Goal: Information Seeking & Learning: Learn about a topic

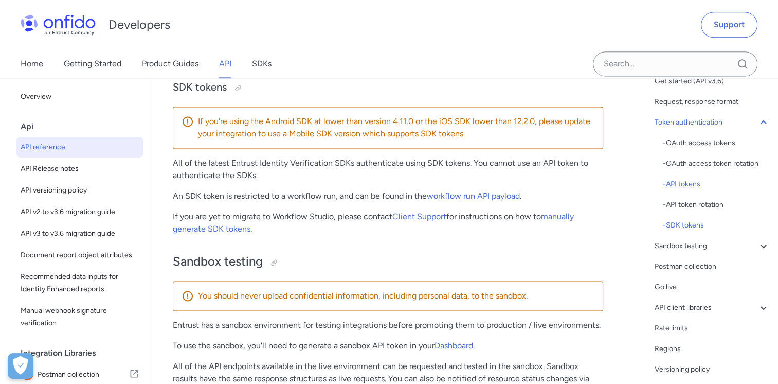
scroll to position [103, 0]
drag, startPoint x: 770, startPoint y: 173, endPoint x: 770, endPoint y: 189, distance: 15.9
click at [770, 189] on div "v3.6 Table of contents Overview Get started (API v3.6) Request, response format…" at bounding box center [701, 230] width 154 height 305
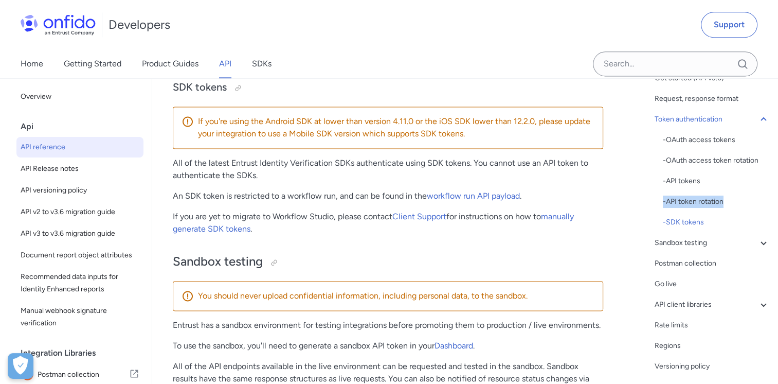
scroll to position [106, 0]
click at [687, 181] on div "- API tokens" at bounding box center [716, 179] width 107 height 12
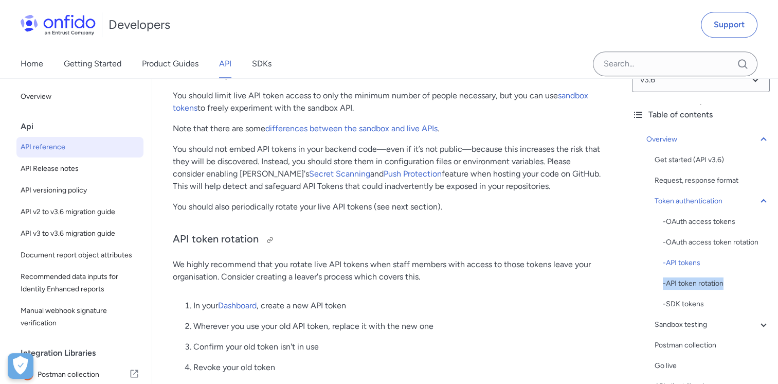
scroll to position [1018, 0]
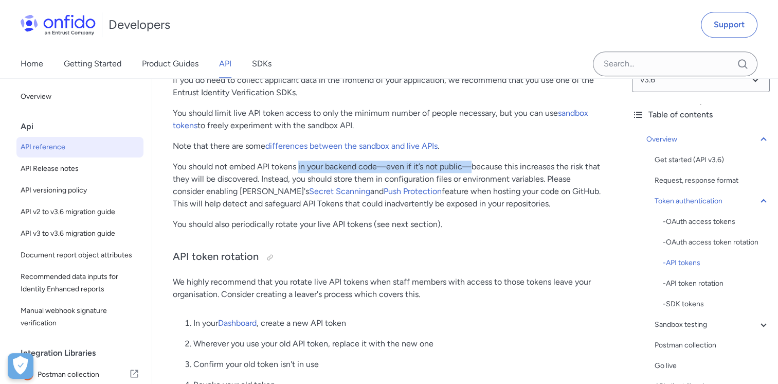
drag, startPoint x: 301, startPoint y: 171, endPoint x: 478, endPoint y: 170, distance: 177.4
click at [478, 170] on p "You should not embed API tokens in your backend code—even if it’s not public—be…" at bounding box center [388, 184] width 430 height 49
click at [479, 170] on p "You should not embed API tokens in your backend code—even if it’s not public—be…" at bounding box center [388, 184] width 430 height 49
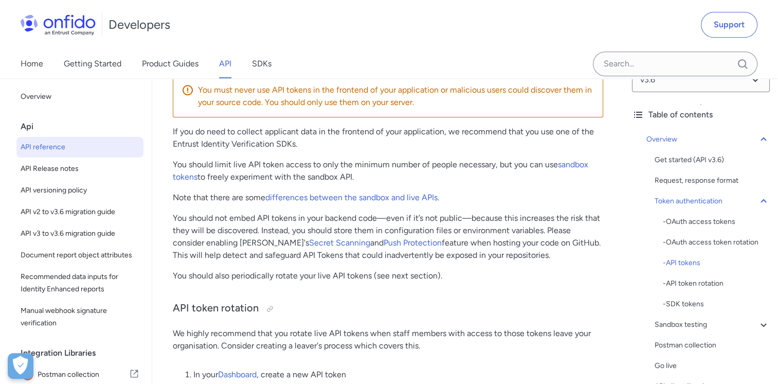
drag, startPoint x: 422, startPoint y: 222, endPoint x: 553, endPoint y: 221, distance: 131.1
click at [553, 221] on p "You should not embed API tokens in your backend code—even if it’s not public—be…" at bounding box center [388, 236] width 430 height 49
drag, startPoint x: 224, startPoint y: 227, endPoint x: 364, endPoint y: 231, distance: 139.4
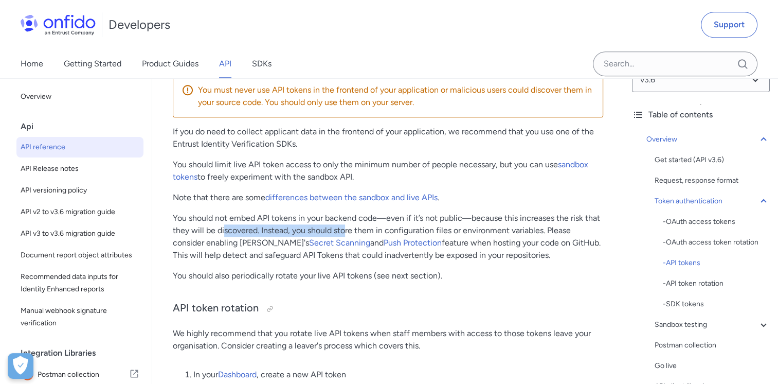
click at [364, 231] on p "You should not embed API tokens in your backend code—even if it’s not public—be…" at bounding box center [388, 236] width 430 height 49
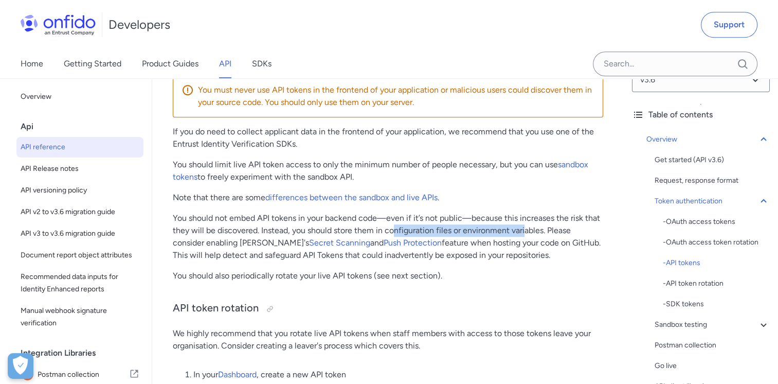
drag, startPoint x: 411, startPoint y: 231, endPoint x: 530, endPoint y: 231, distance: 118.8
click at [530, 231] on p "You should not embed API tokens in your backend code—even if it’s not public—be…" at bounding box center [388, 236] width 430 height 49
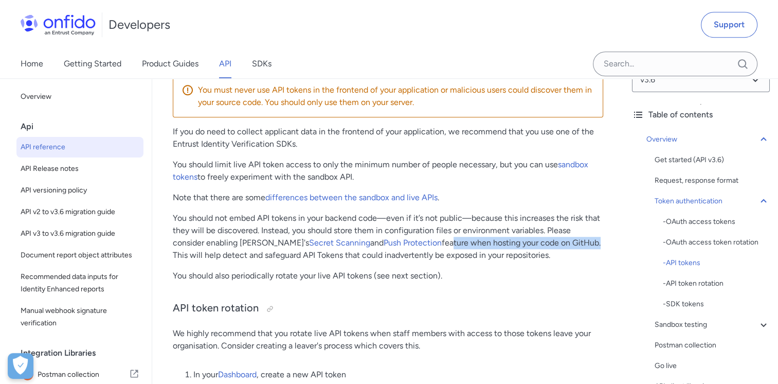
drag, startPoint x: 420, startPoint y: 244, endPoint x: 571, endPoint y: 245, distance: 150.7
click at [571, 245] on p "You should not embed API tokens in your backend code—even if it’s not public—be…" at bounding box center [388, 236] width 430 height 49
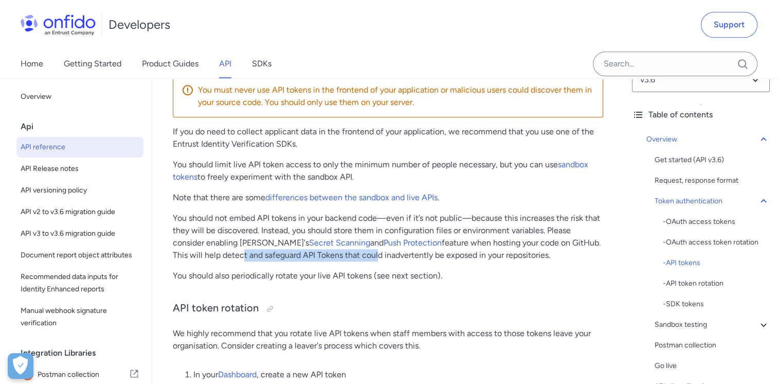
drag, startPoint x: 226, startPoint y: 258, endPoint x: 358, endPoint y: 258, distance: 131.7
click at [358, 258] on p "You should not embed API tokens in your backend code—even if it’s not public—be…" at bounding box center [388, 236] width 430 height 49
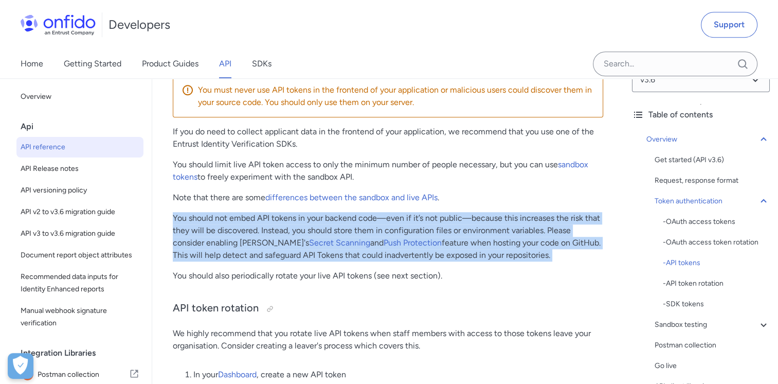
click at [358, 258] on p "You should not embed API tokens in your backend code—even if it’s not public—be…" at bounding box center [388, 236] width 430 height 49
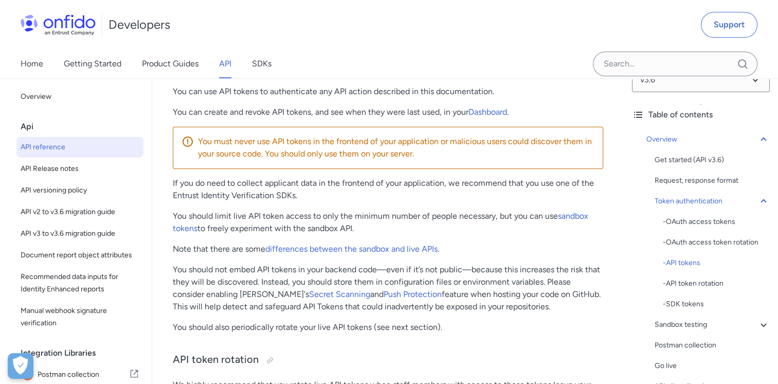
drag, startPoint x: 268, startPoint y: 223, endPoint x: 368, endPoint y: 219, distance: 99.3
click at [368, 219] on p "You should limit live API token access to only the minimum number of people nec…" at bounding box center [388, 222] width 430 height 25
drag, startPoint x: 441, startPoint y: 219, endPoint x: 488, endPoint y: 219, distance: 46.3
click at [488, 219] on p "You should limit live API token access to only the minimum number of people nec…" at bounding box center [388, 222] width 430 height 25
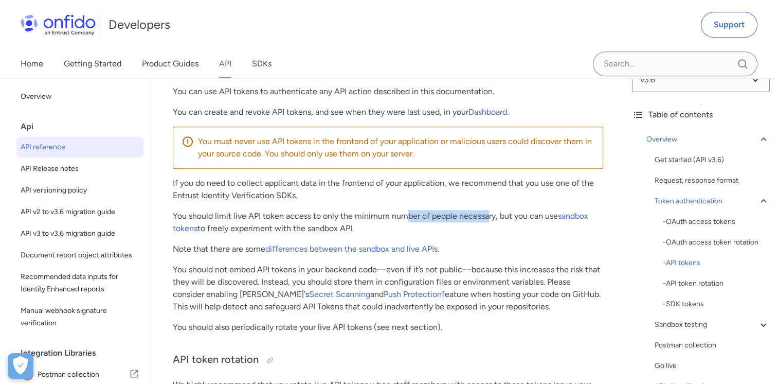
click at [488, 219] on p "You should limit live API token access to only the minimum number of people nec…" at bounding box center [388, 222] width 430 height 25
click at [697, 302] on div "- SDK tokens" at bounding box center [716, 304] width 107 height 12
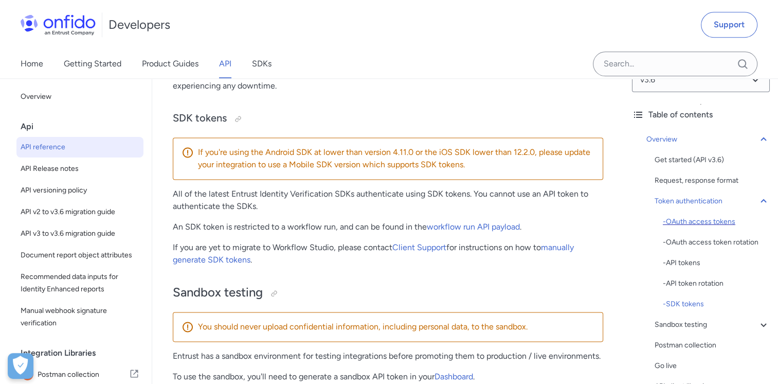
click at [704, 219] on div "- OAuth access tokens" at bounding box center [716, 221] width 107 height 12
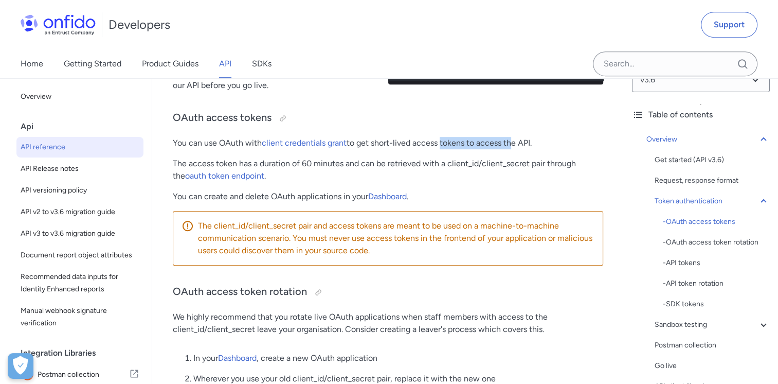
drag, startPoint x: 469, startPoint y: 143, endPoint x: 510, endPoint y: 142, distance: 41.2
click at [510, 142] on p "You can use OAuth with client credentials grant to get short-lived access token…" at bounding box center [388, 143] width 430 height 12
click at [493, 143] on p "You can use OAuth with client credentials grant to get short-lived access token…" at bounding box center [388, 143] width 430 height 12
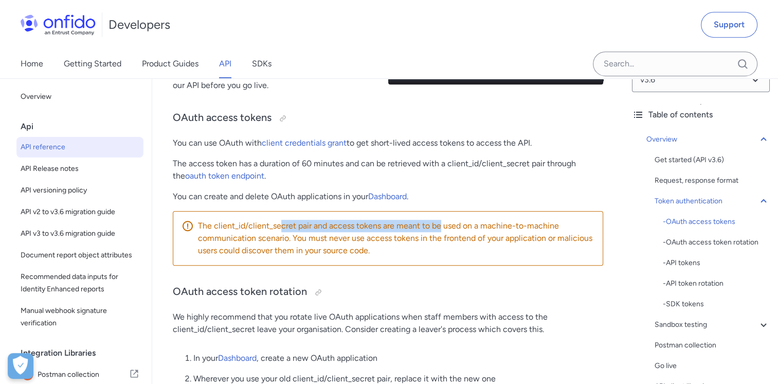
drag, startPoint x: 287, startPoint y: 229, endPoint x: 455, endPoint y: 229, distance: 167.7
click at [455, 229] on p "The client_id/client_secret pair and access tokens are meant to be used on a ma…" at bounding box center [396, 238] width 397 height 37
click at [456, 229] on p "The client_id/client_secret pair and access tokens are meant to be used on a ma…" at bounding box center [396, 238] width 397 height 37
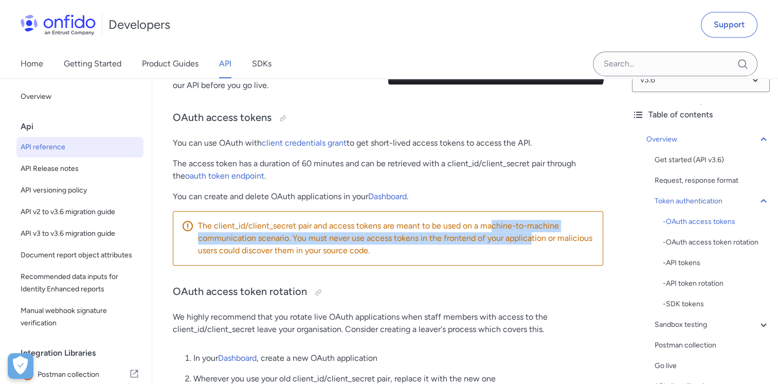
drag, startPoint x: 492, startPoint y: 228, endPoint x: 531, endPoint y: 242, distance: 41.3
click at [531, 242] on p "The client_id/client_secret pair and access tokens are meant to be used on a ma…" at bounding box center [396, 238] width 397 height 37
click at [371, 242] on p "The client_id/client_secret pair and access tokens are meant to be used on a ma…" at bounding box center [396, 238] width 397 height 37
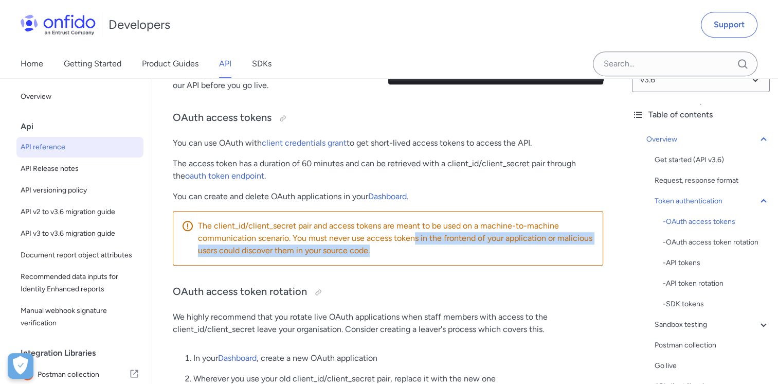
drag, startPoint x: 428, startPoint y: 239, endPoint x: 550, endPoint y: 254, distance: 122.3
click at [550, 254] on p "The client_id/client_secret pair and access tokens are meant to be used on a ma…" at bounding box center [396, 238] width 397 height 37
click at [434, 251] on p "The client_id/client_secret pair and access tokens are meant to be used on a ma…" at bounding box center [396, 238] width 397 height 37
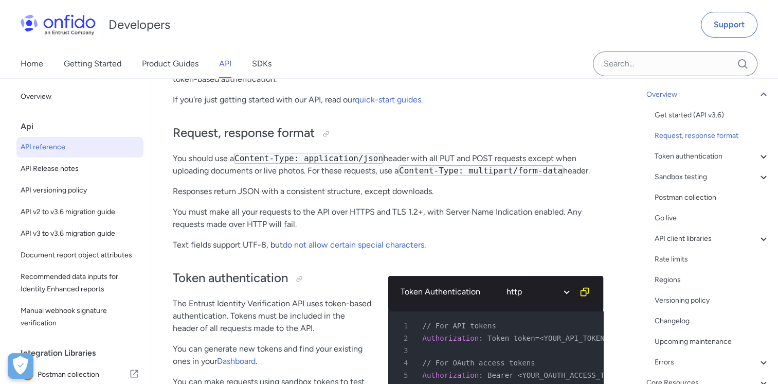
scroll to position [68, 0]
click at [758, 154] on icon at bounding box center [764, 156] width 12 height 12
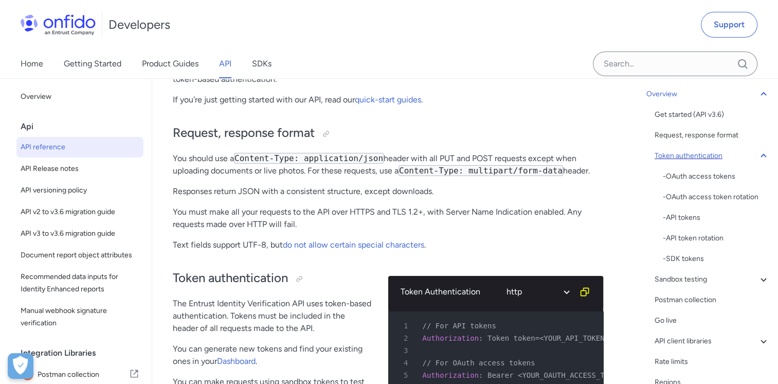
scroll to position [371, 0]
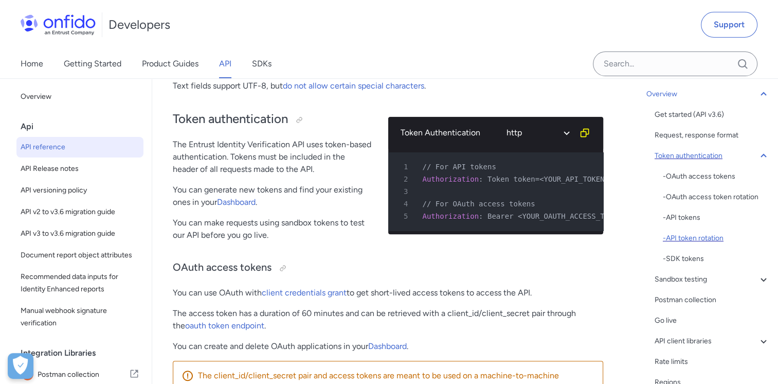
click at [691, 239] on div "- API token rotation" at bounding box center [716, 238] width 107 height 12
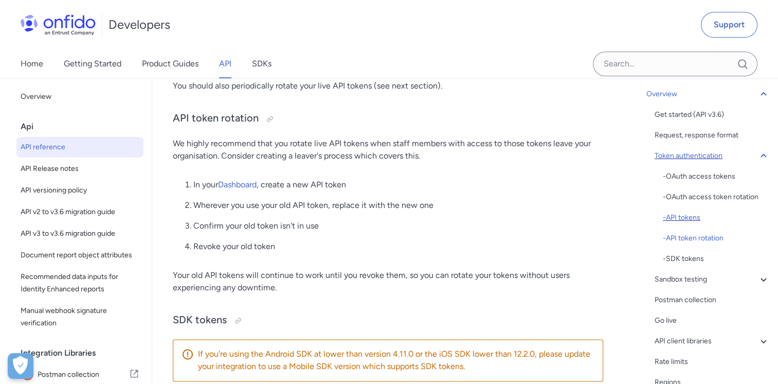
click at [692, 219] on div "- API tokens" at bounding box center [716, 217] width 107 height 12
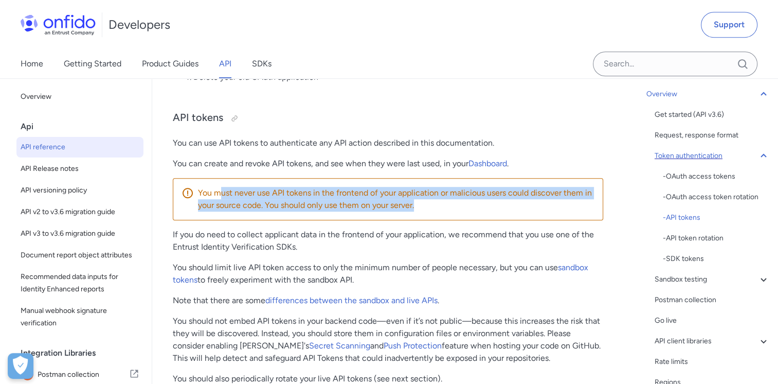
drag, startPoint x: 417, startPoint y: 209, endPoint x: 221, endPoint y: 190, distance: 196.8
click at [221, 190] on p "You must never use API tokens in the frontend of your application or malicious …" at bounding box center [396, 199] width 397 height 25
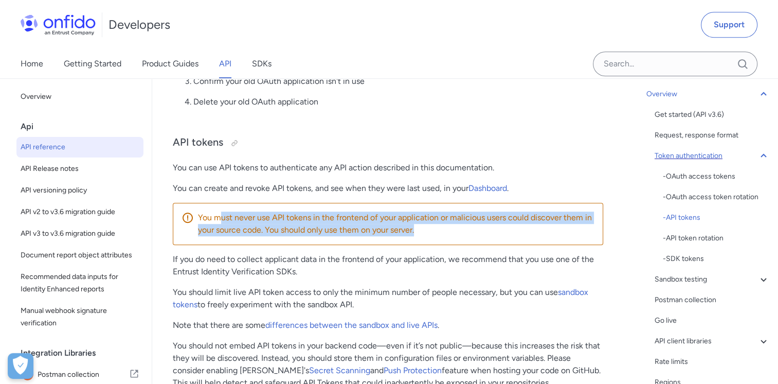
scroll to position [812, 0]
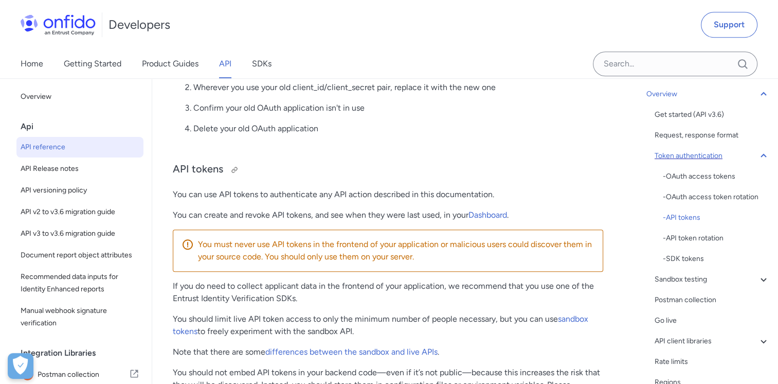
click at [526, 166] on h3 "API tokens" at bounding box center [388, 169] width 430 height 16
click at [485, 196] on p "You can use API tokens to authenticate any API action described in this documen…" at bounding box center [388, 194] width 430 height 12
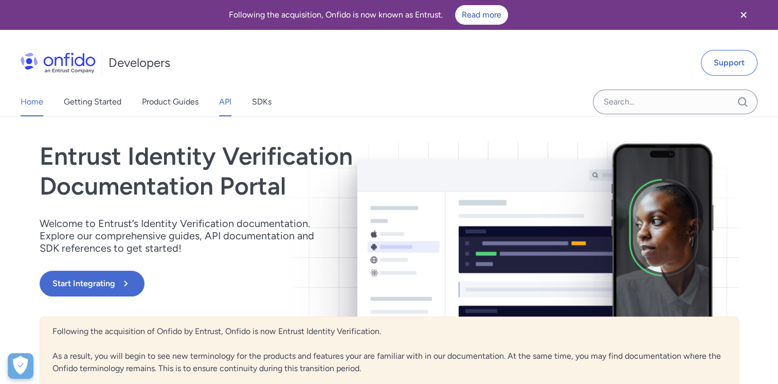
click at [230, 99] on link "API" at bounding box center [225, 101] width 12 height 29
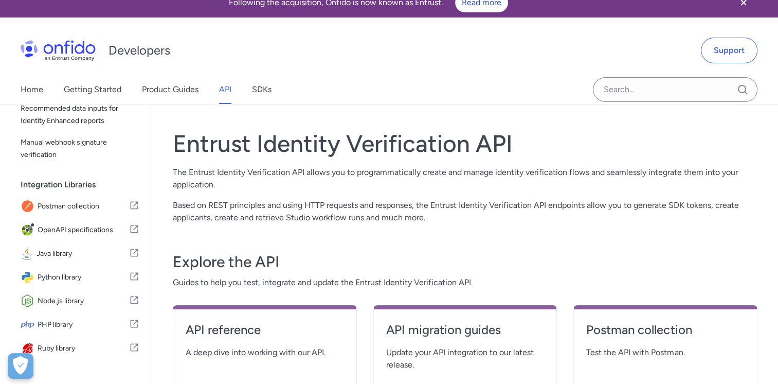
scroll to position [103, 0]
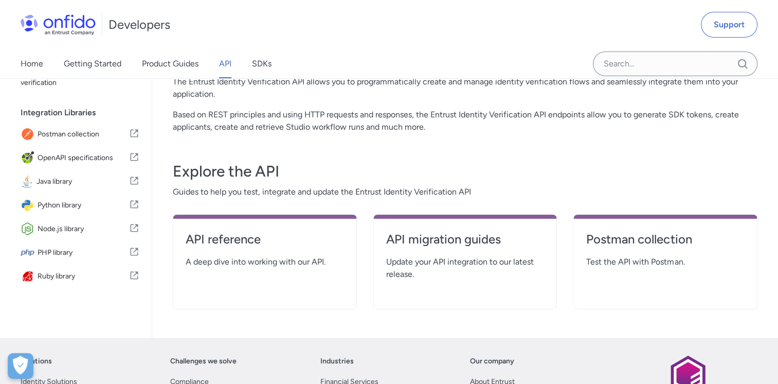
click at [263, 229] on div "API reference A deep dive into working with our API." at bounding box center [265, 261] width 184 height 95
click at [255, 233] on h4 "API reference" at bounding box center [265, 239] width 158 height 16
select select "http"
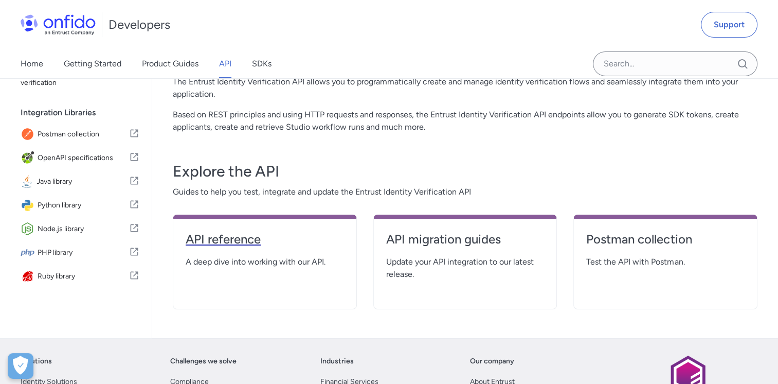
select select "http"
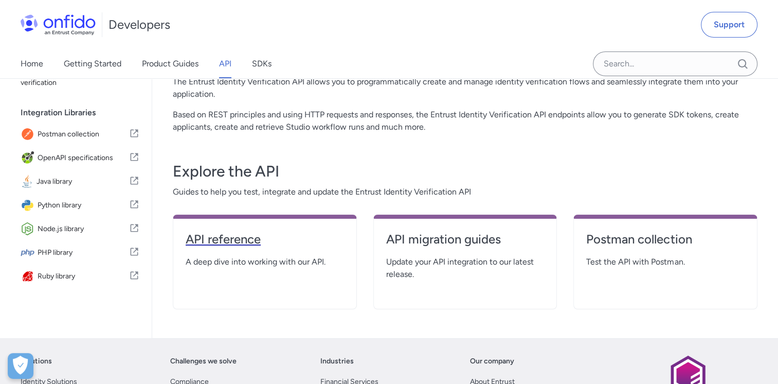
select select "http"
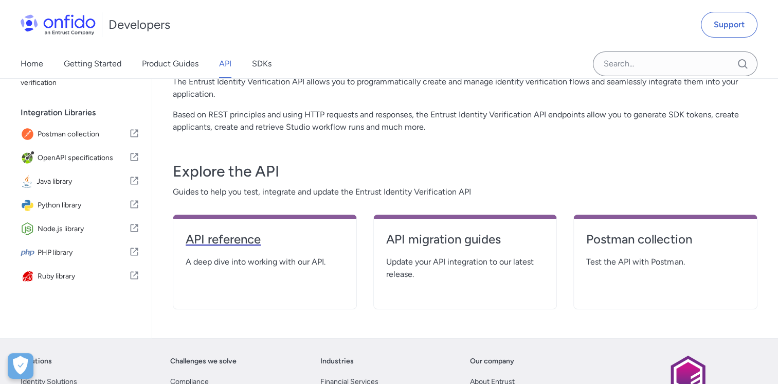
select select "http"
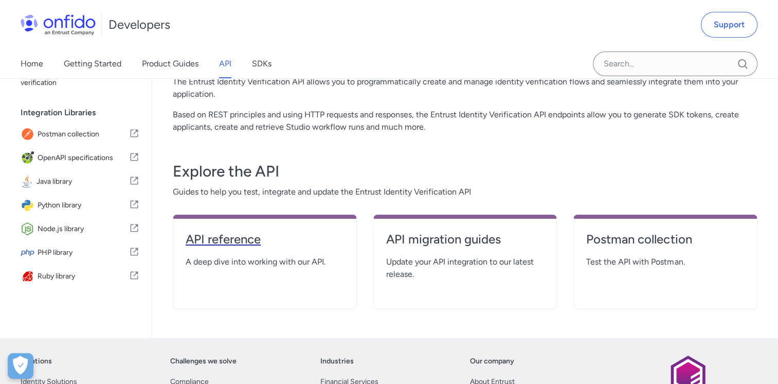
select select "http"
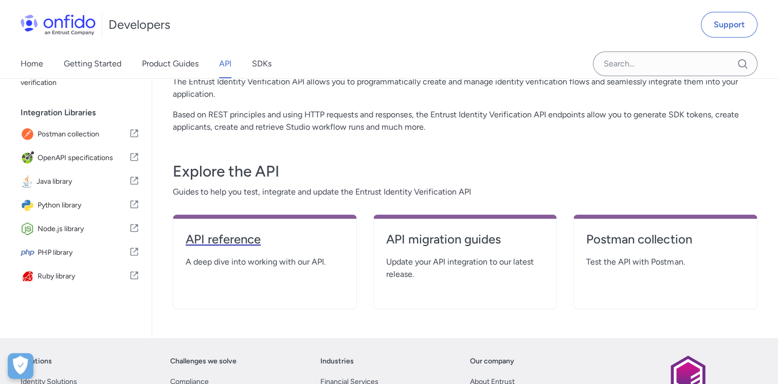
select select "http"
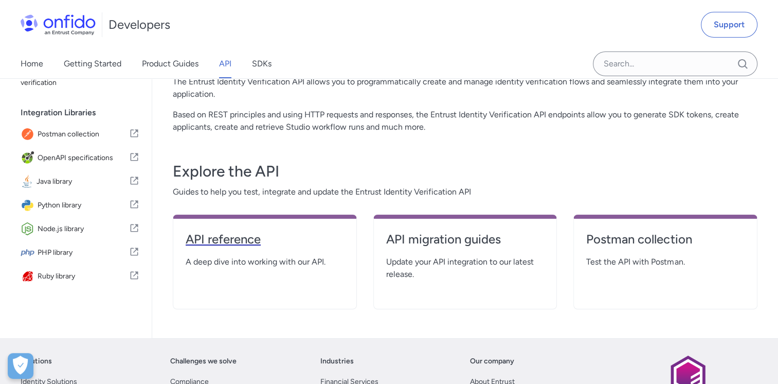
select select "http"
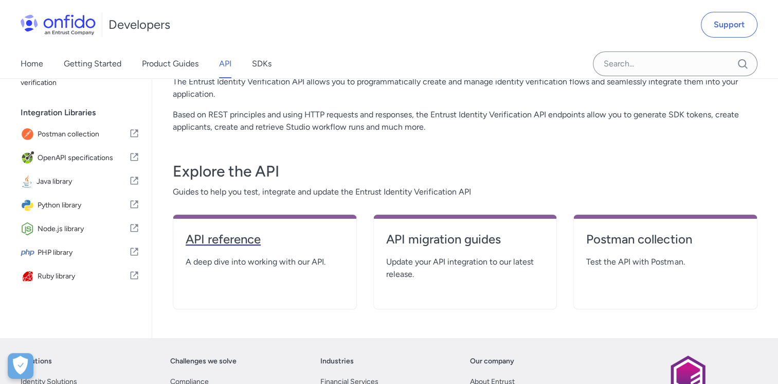
select select "http"
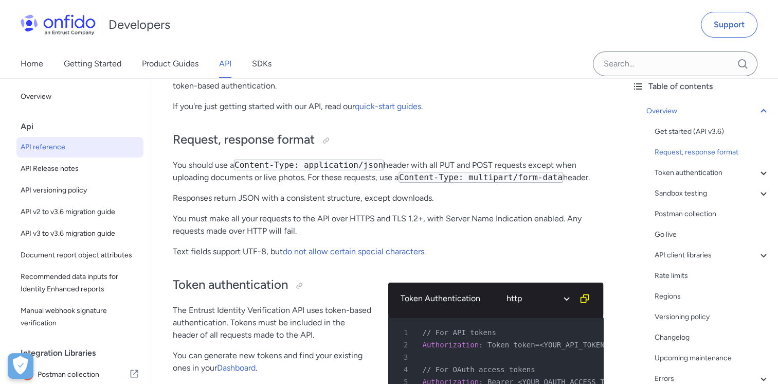
scroll to position [103, 0]
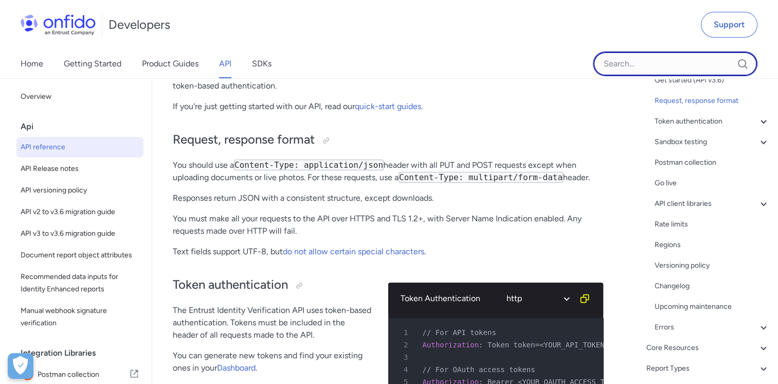
click at [687, 74] on input "Onfido search input field" at bounding box center [675, 63] width 165 height 25
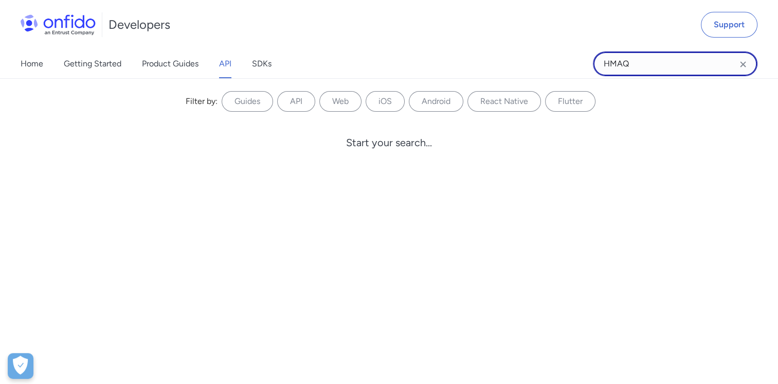
type input "HMAQ"
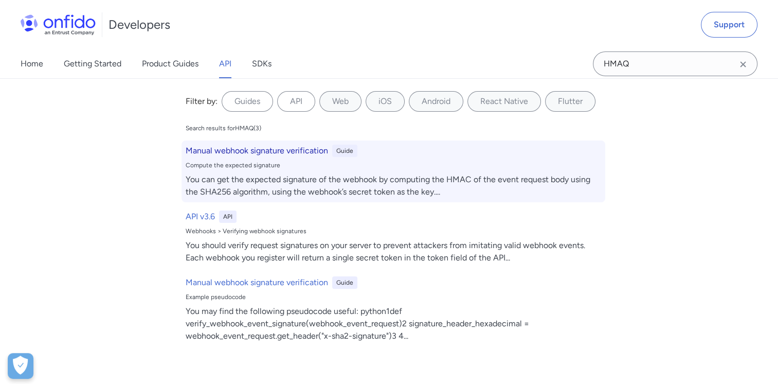
click at [256, 147] on h6 "Manual webhook signature verification" at bounding box center [257, 151] width 142 height 12
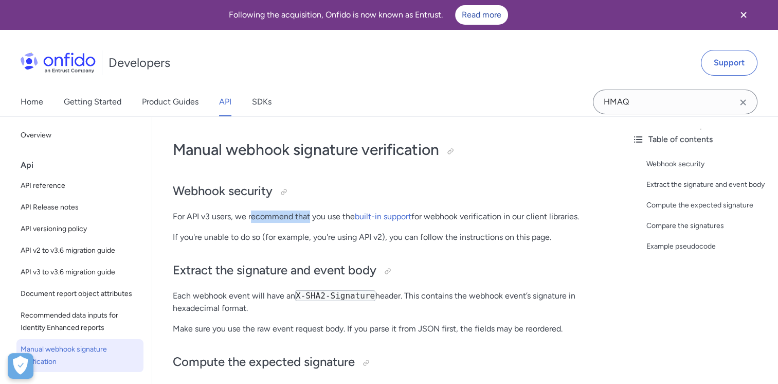
drag, startPoint x: 258, startPoint y: 218, endPoint x: 310, endPoint y: 217, distance: 52.5
click at [310, 217] on p "For API v3 users, we recommend that you use the built-in support for webhook ve…" at bounding box center [388, 216] width 430 height 12
click at [383, 219] on link "built-in support" at bounding box center [383, 216] width 57 height 10
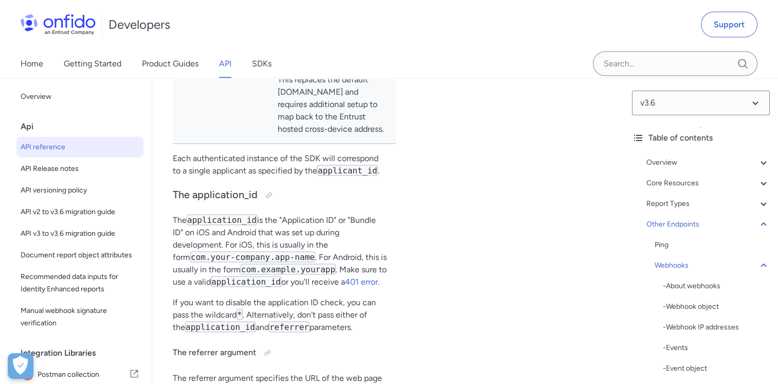
scroll to position [99330, 0]
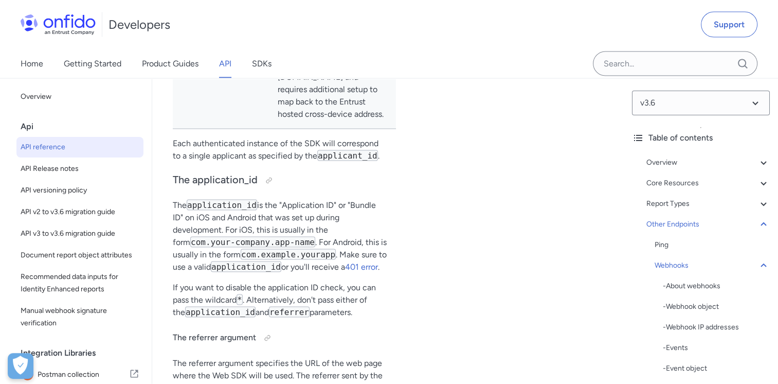
drag, startPoint x: 220, startPoint y: 177, endPoint x: 253, endPoint y: 178, distance: 32.9
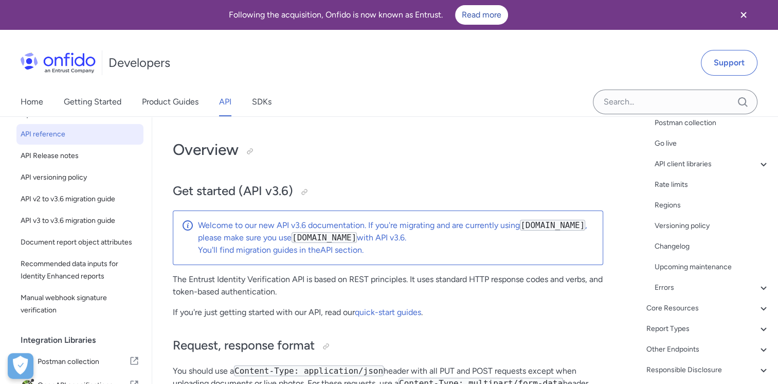
scroll to position [183, 0]
click at [761, 347] on icon at bounding box center [764, 348] width 6 height 4
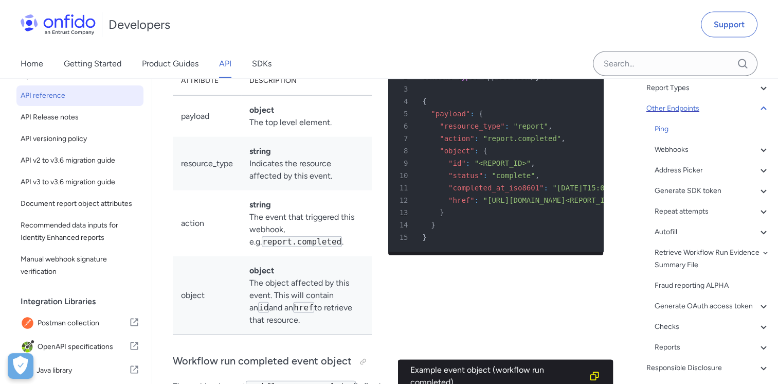
scroll to position [64, 0]
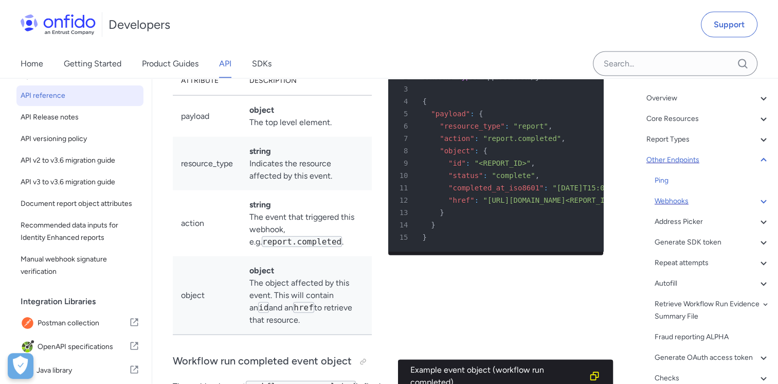
click at [758, 201] on icon at bounding box center [764, 201] width 12 height 12
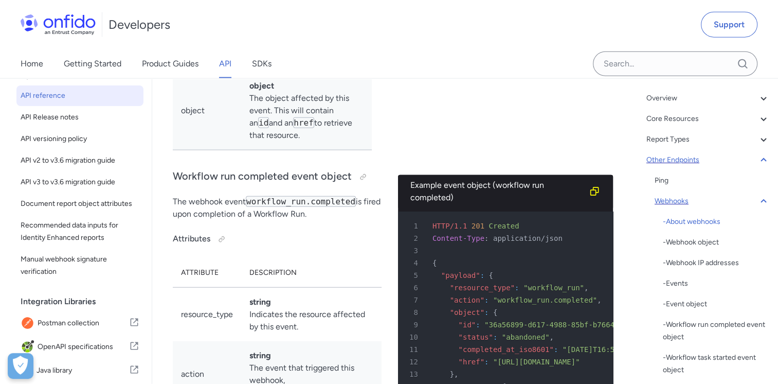
click at [758, 201] on icon at bounding box center [764, 201] width 12 height 12
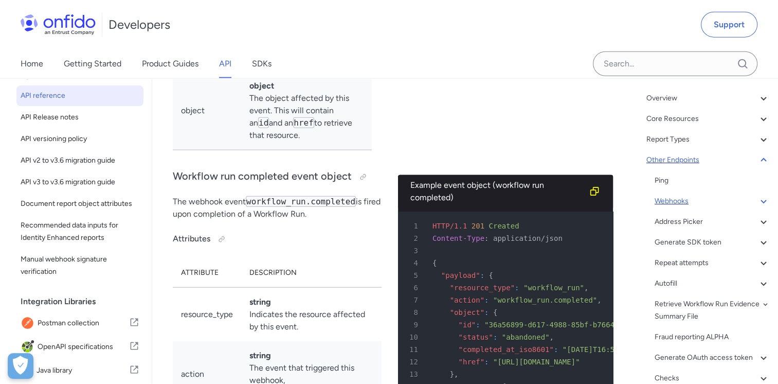
click at [758, 161] on icon at bounding box center [764, 160] width 12 height 12
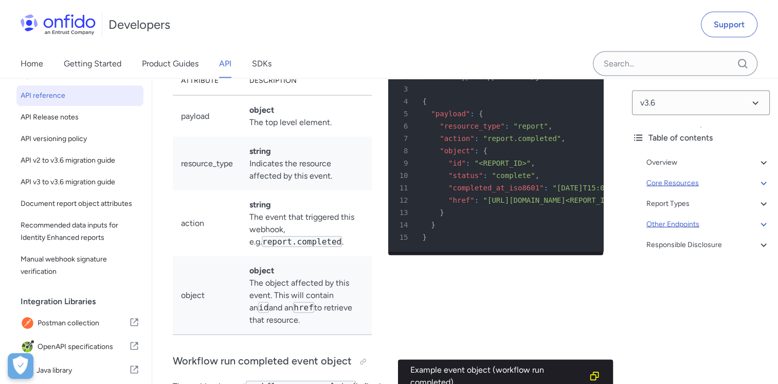
click at [759, 186] on icon at bounding box center [764, 183] width 12 height 12
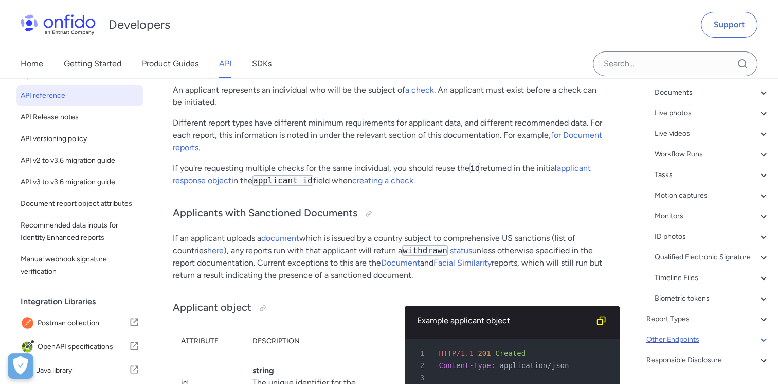
scroll to position [455, 0]
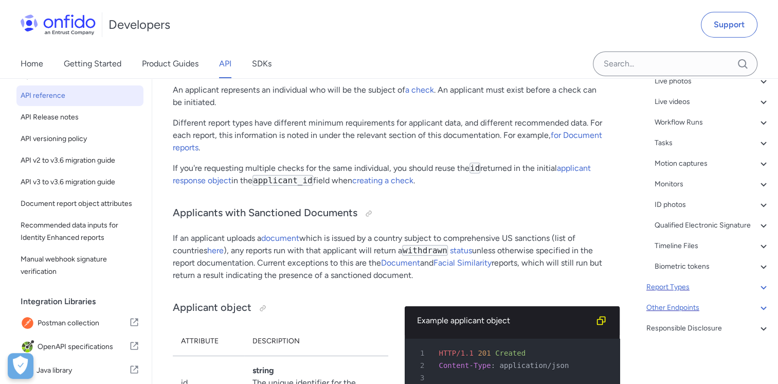
click at [758, 286] on icon at bounding box center [764, 287] width 12 height 12
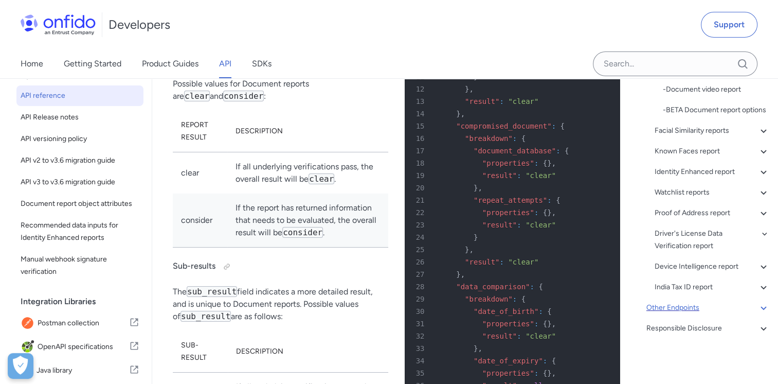
scroll to position [42656, 0]
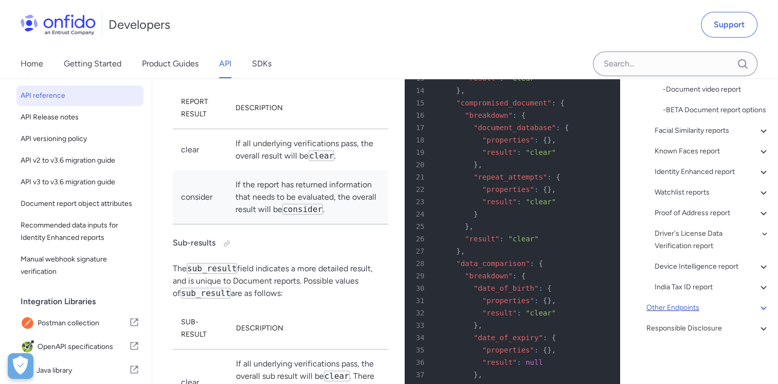
click at [758, 305] on icon at bounding box center [764, 307] width 12 height 12
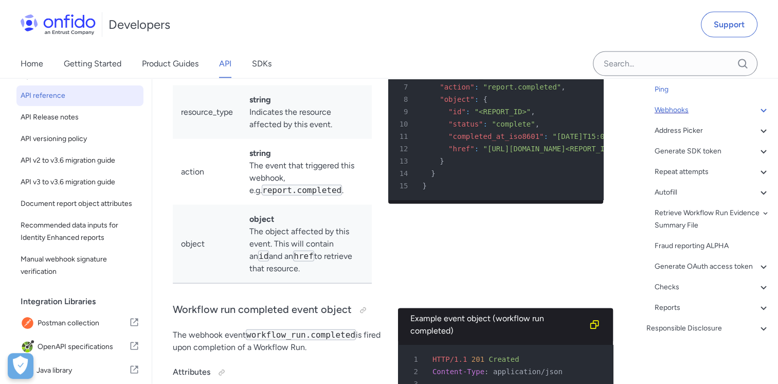
scroll to position [91779, 0]
click at [716, 207] on div "Retrieve Workflow Run Evidence Summary File" at bounding box center [712, 219] width 115 height 25
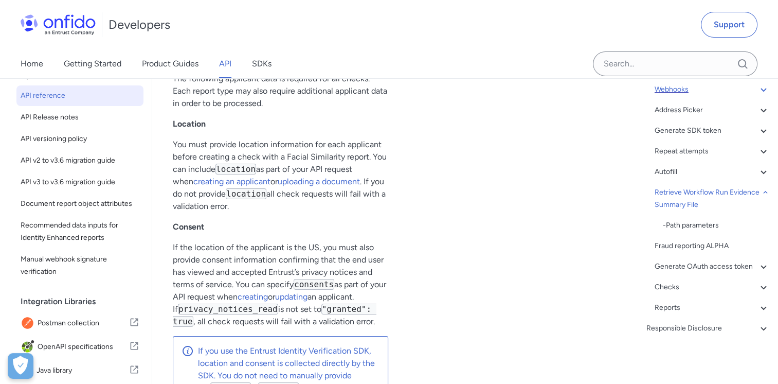
scroll to position [108816, 0]
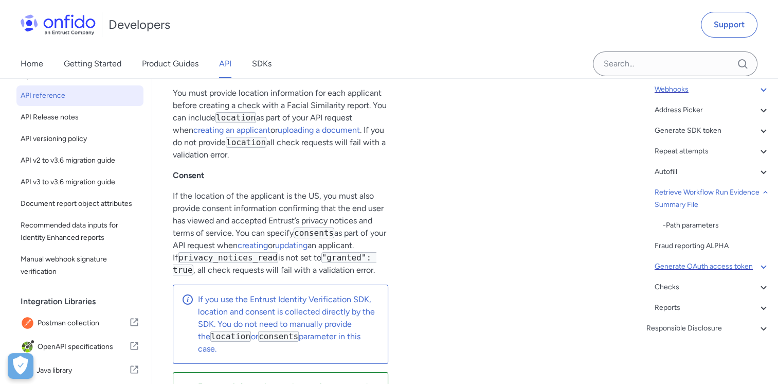
click at [716, 260] on div "Generate OAuth access token" at bounding box center [712, 266] width 115 height 12
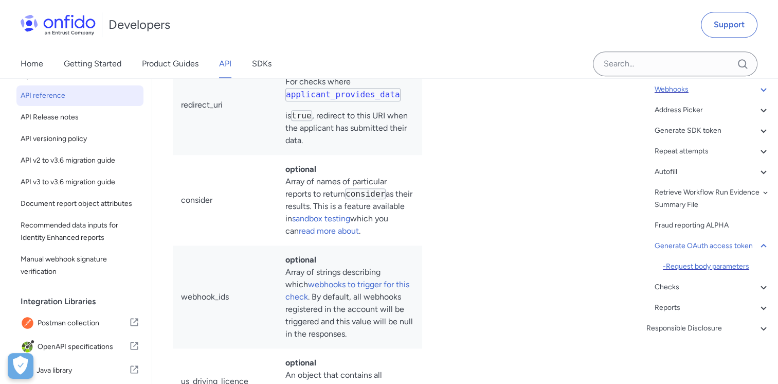
click at [713, 269] on div "- Request body parameters" at bounding box center [716, 266] width 107 height 12
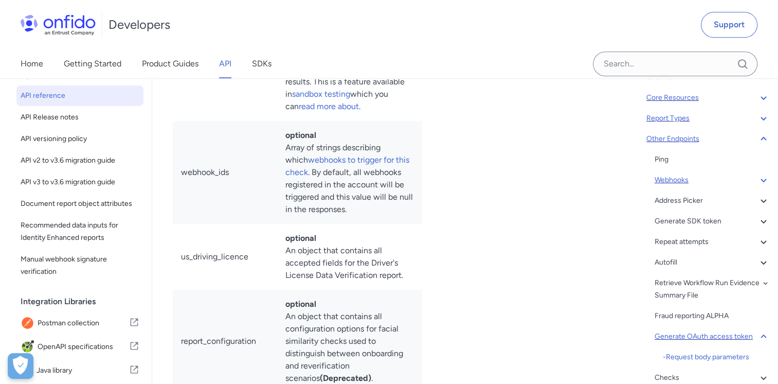
scroll to position [85, 0]
click at [761, 138] on icon at bounding box center [764, 139] width 6 height 4
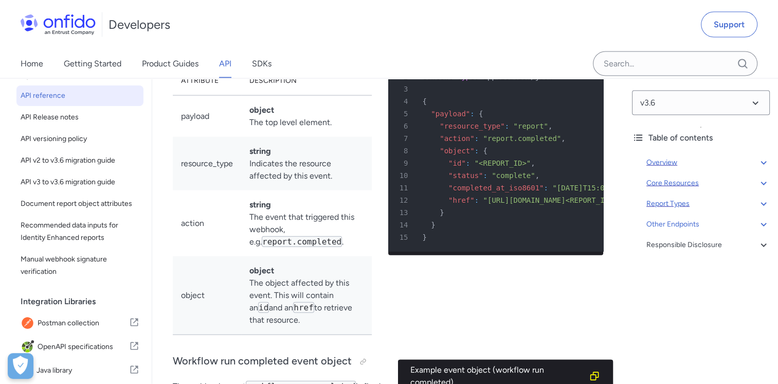
click at [761, 164] on icon at bounding box center [764, 163] width 6 height 4
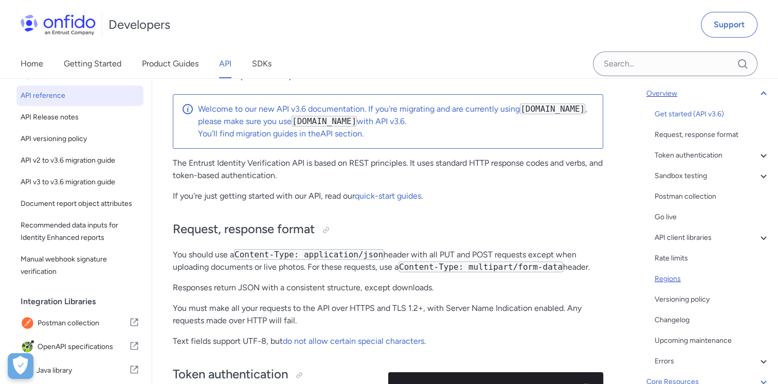
scroll to position [51, 0]
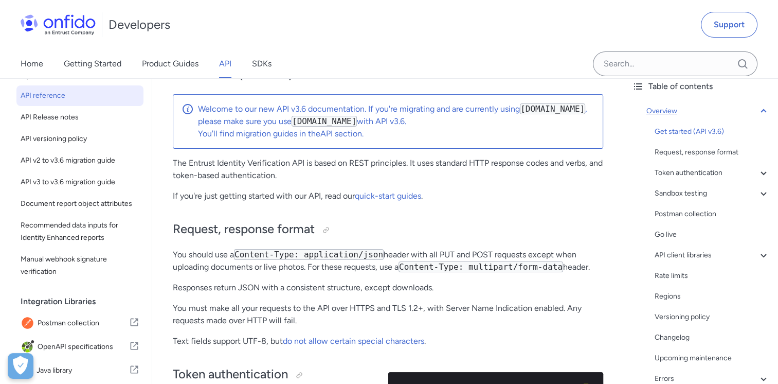
click at [758, 110] on icon at bounding box center [764, 111] width 12 height 12
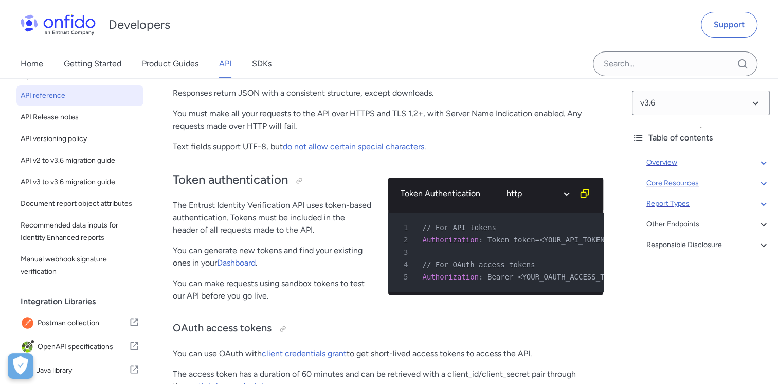
scroll to position [0, 0]
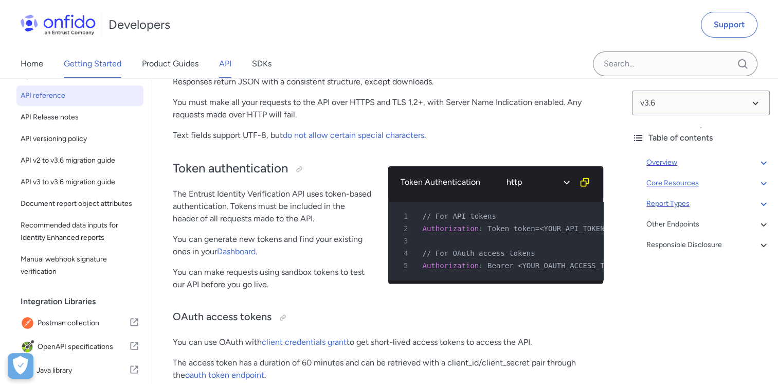
click at [109, 71] on link "Getting Started" at bounding box center [93, 63] width 58 height 29
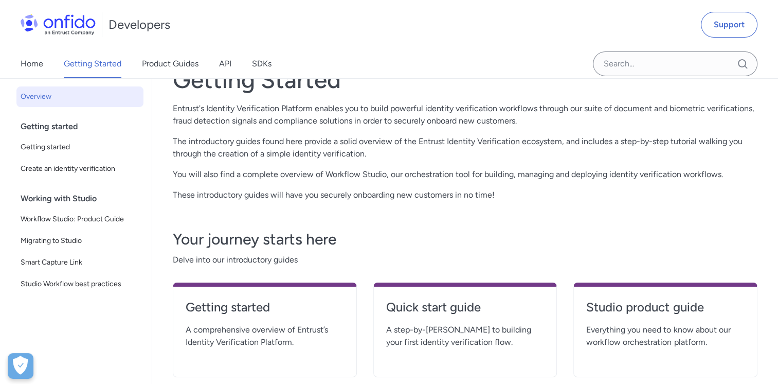
scroll to position [103, 0]
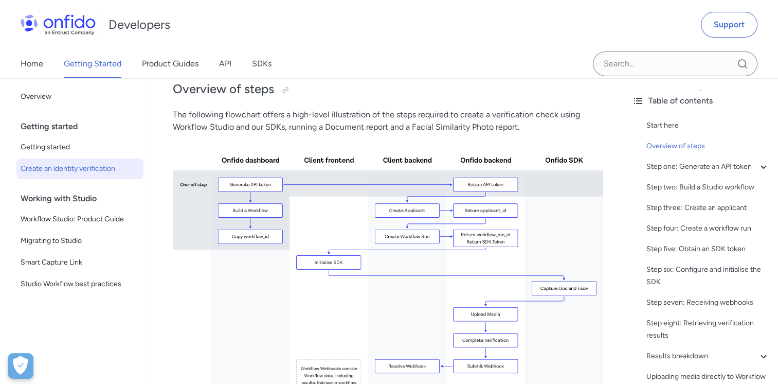
scroll to position [154, 0]
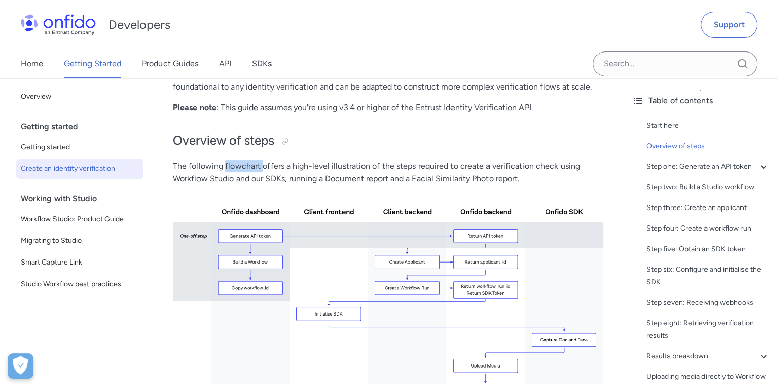
drag, startPoint x: 224, startPoint y: 163, endPoint x: 261, endPoint y: 163, distance: 37.0
click at [261, 163] on p "The following flowchart offers a high-level illustration of the steps required …" at bounding box center [388, 172] width 430 height 25
copy p "flowchart"
